Goal: Information Seeking & Learning: Learn about a topic

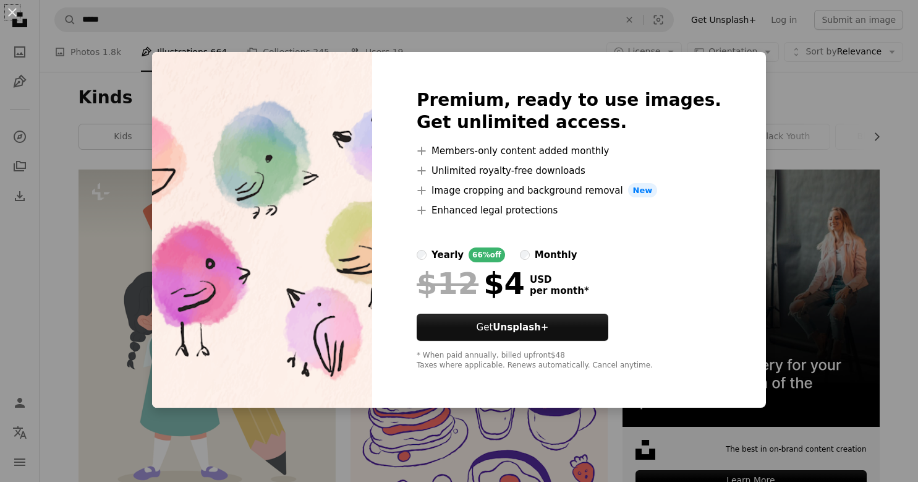
scroll to position [2851, 0]
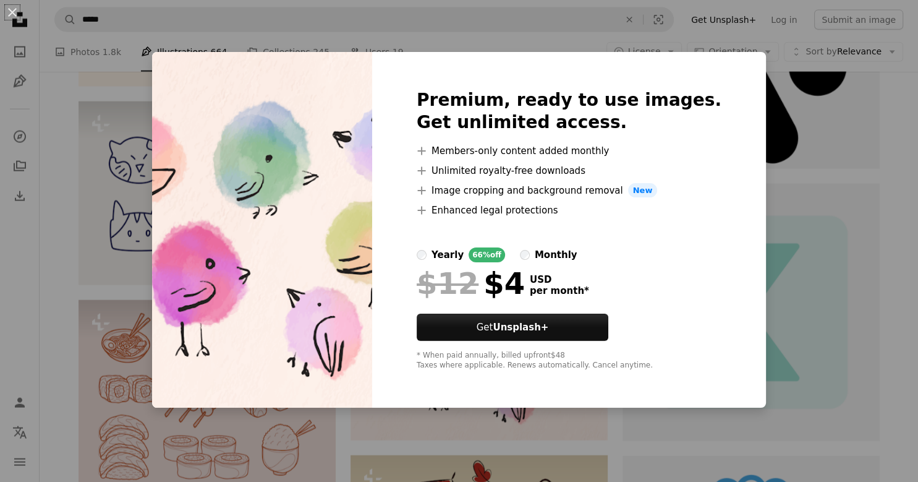
click at [278, 198] on img at bounding box center [262, 230] width 220 height 356
click at [806, 105] on div "An X shape Premium, ready to use images. Get unlimited access. A plus sign Memb…" at bounding box center [459, 241] width 918 height 482
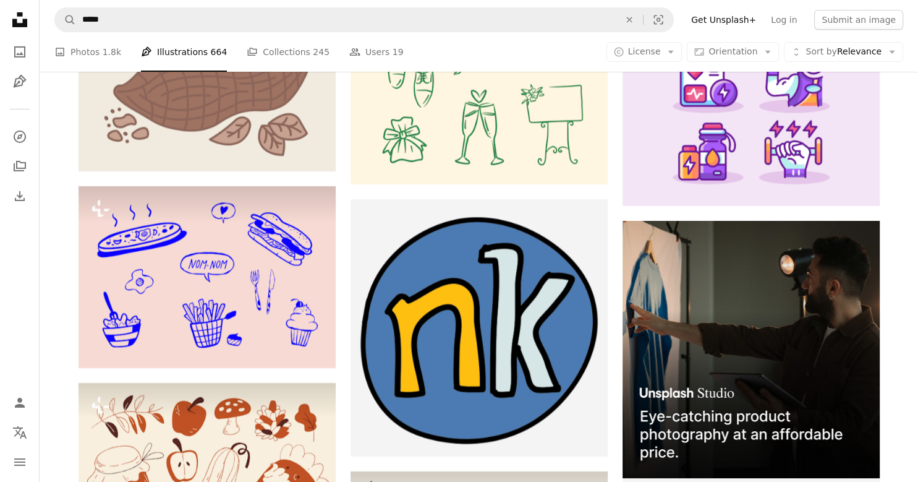
scroll to position [4288, 0]
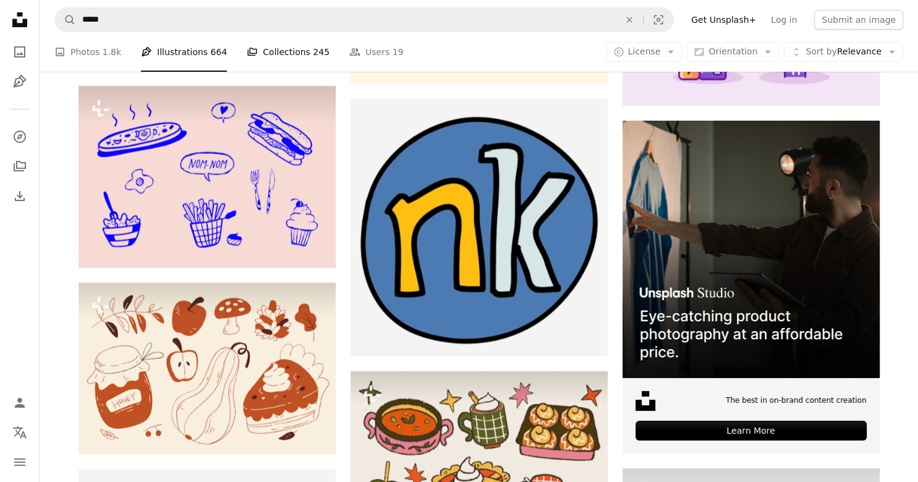
click at [273, 54] on link "A stack of folders Collections 245" at bounding box center [288, 52] width 83 height 40
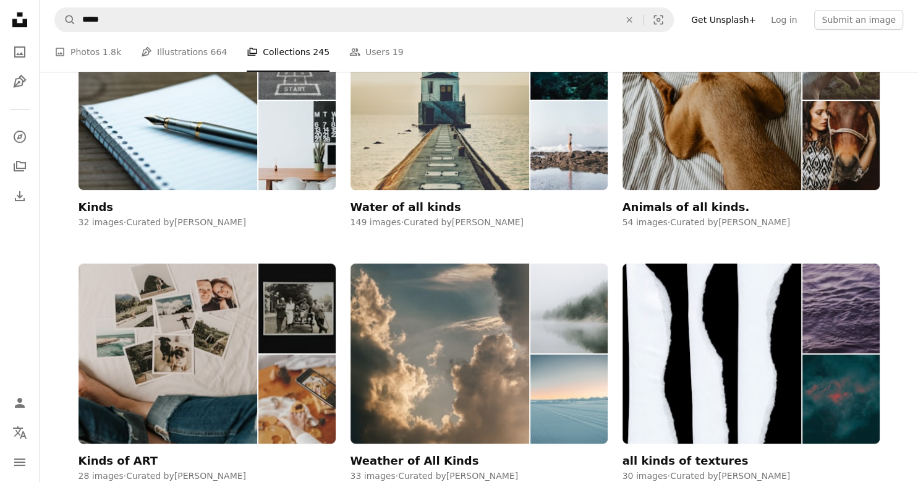
scroll to position [326, 0]
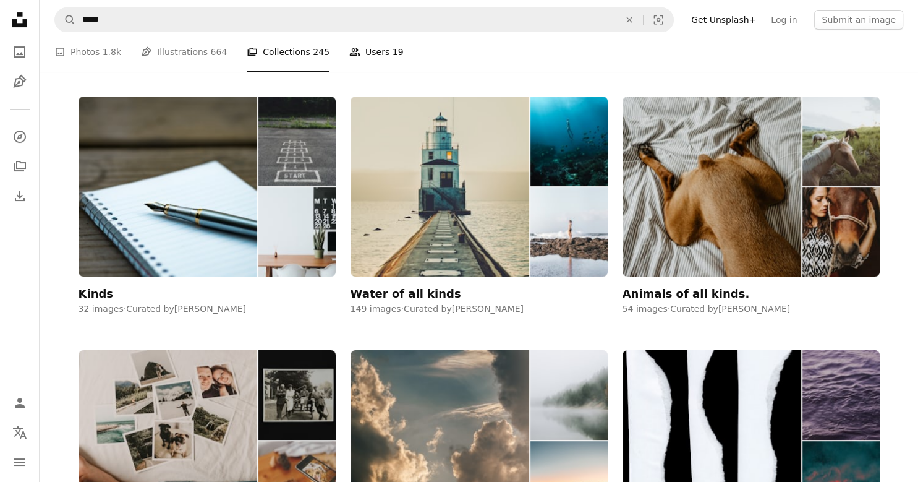
click at [364, 51] on link "People Users 19" at bounding box center [376, 52] width 54 height 40
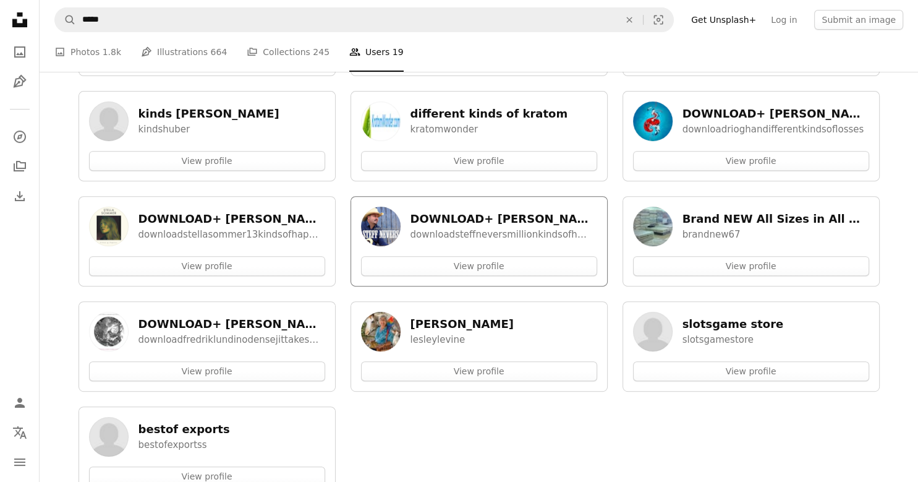
scroll to position [419, 0]
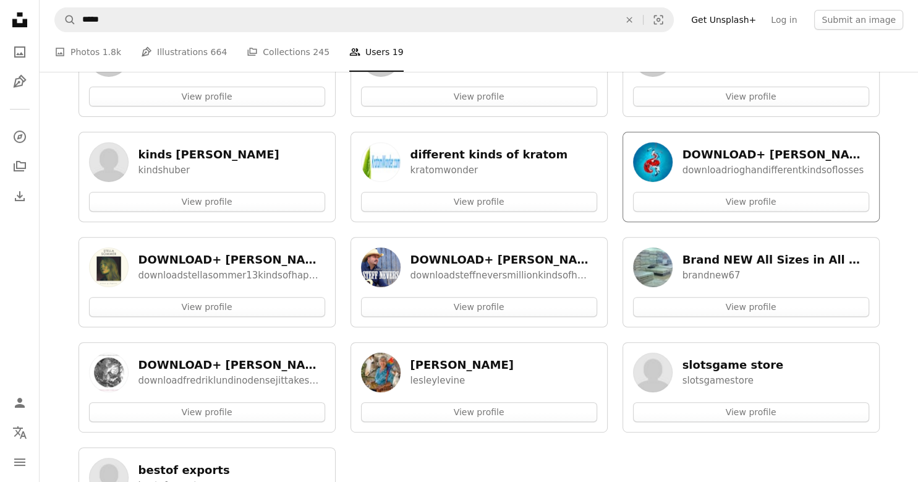
click at [774, 157] on h5 "DOWNLOAD+ [PERSON_NAME] - Different Kinds of Losses +ALBUM MP3 ZIP+" at bounding box center [774, 154] width 182 height 15
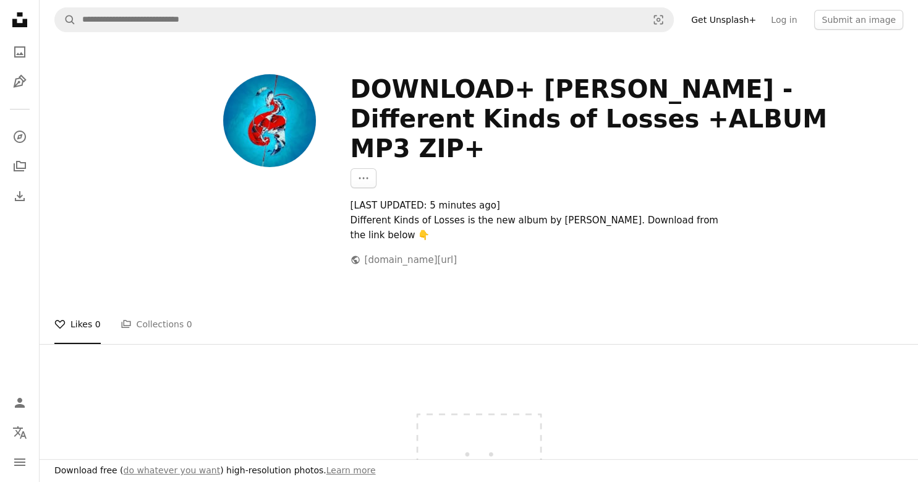
scroll to position [419, 0]
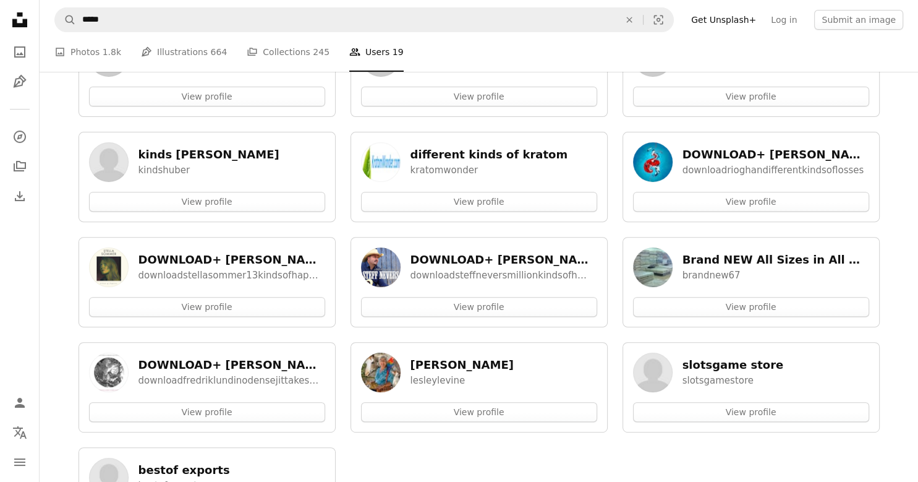
scroll to position [326, 0]
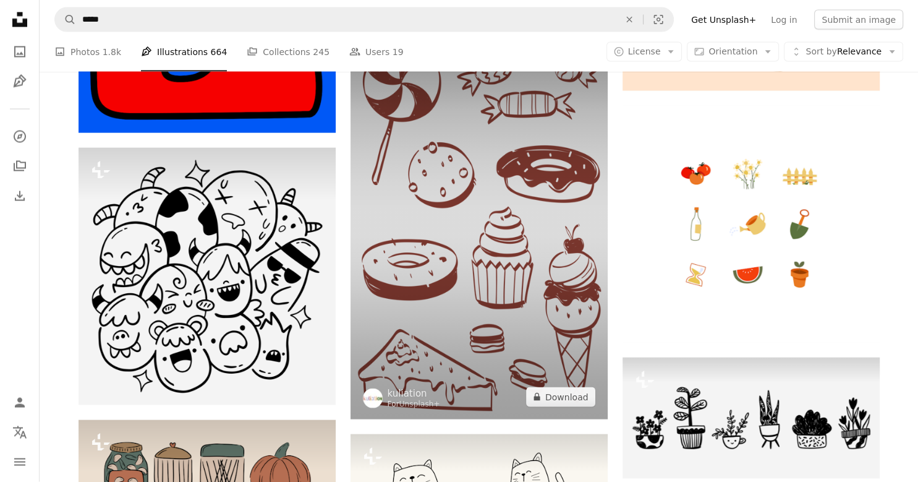
scroll to position [6563, 0]
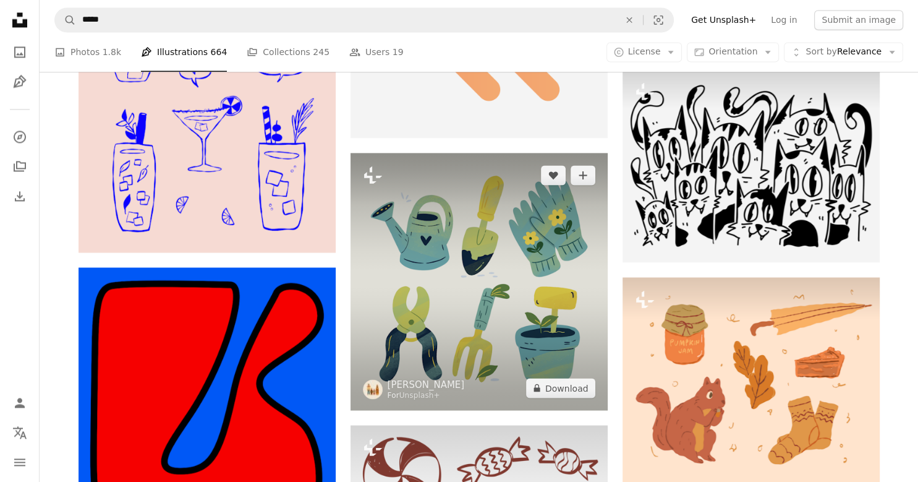
click at [375, 389] on img at bounding box center [373, 389] width 20 height 20
